Goal: Find specific page/section: Find specific page/section

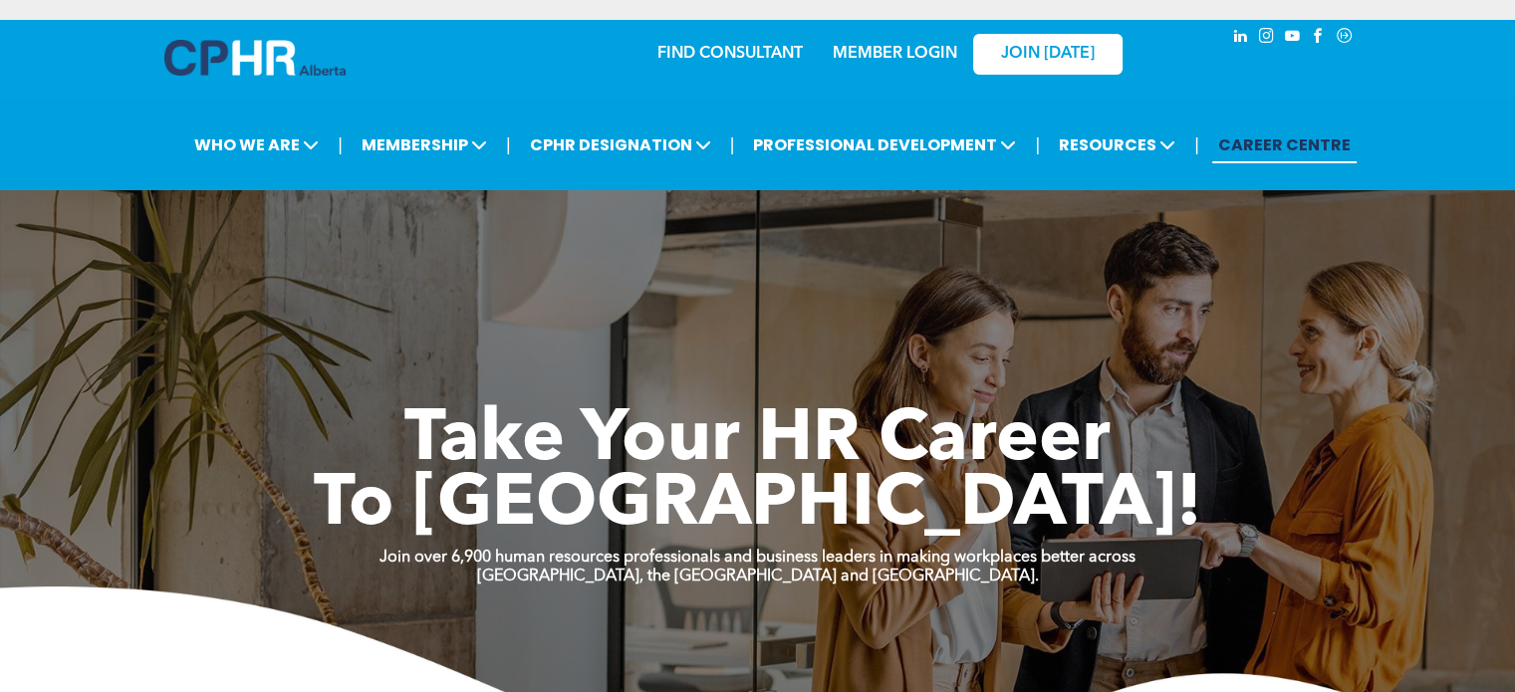
click at [916, 47] on link "MEMBER LOGIN" at bounding box center [895, 54] width 125 height 16
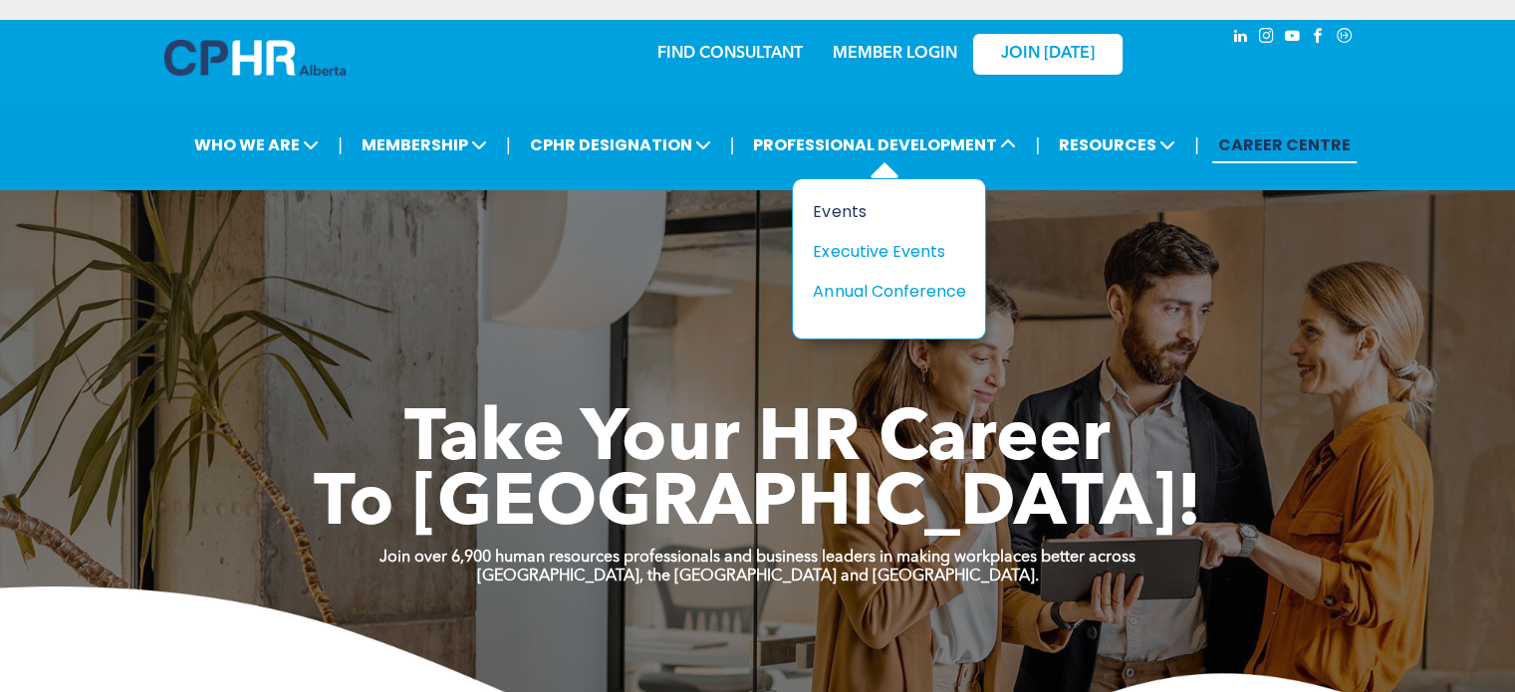
click at [842, 206] on div "Events" at bounding box center [881, 211] width 137 height 25
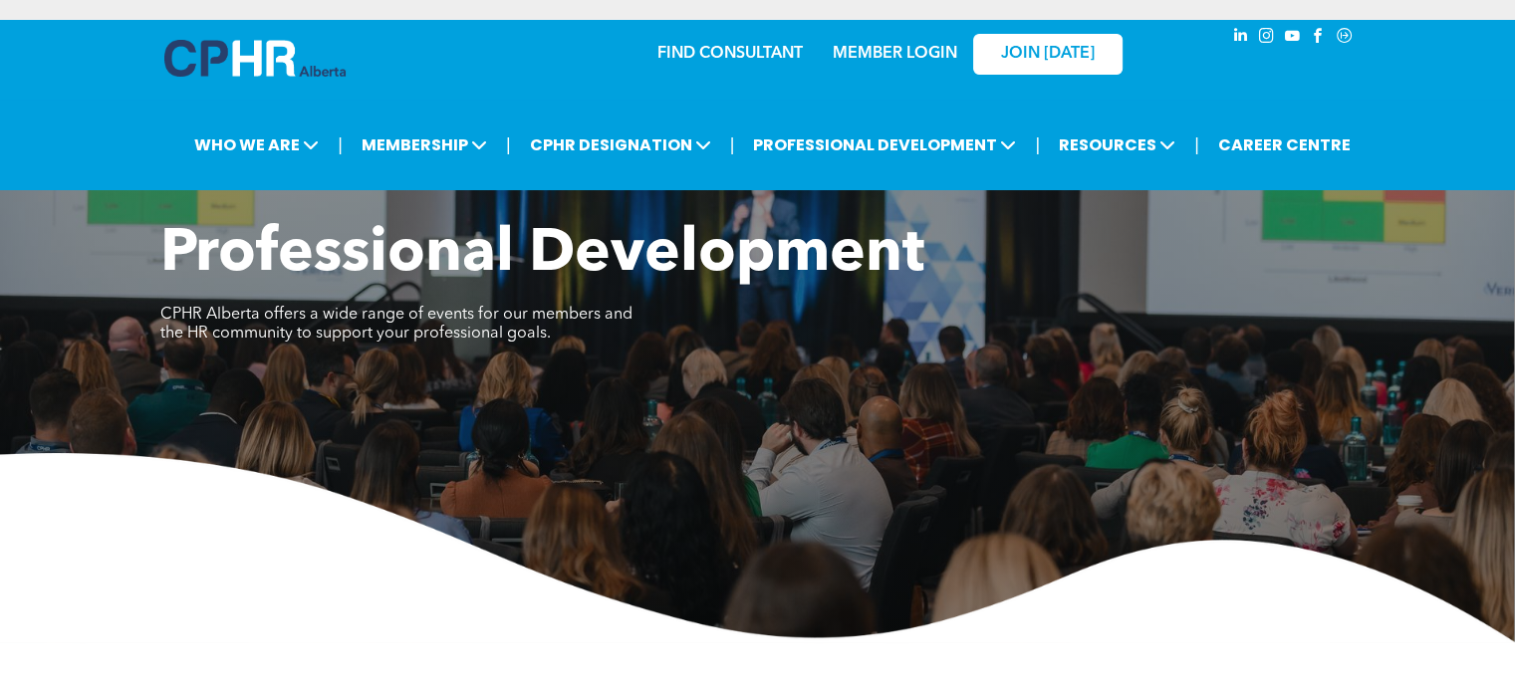
click at [889, 50] on link "MEMBER LOGIN" at bounding box center [895, 54] width 125 height 16
click at [1295, 142] on link "CAREER CENTRE" at bounding box center [1284, 144] width 144 height 37
